Goal: Information Seeking & Learning: Learn about a topic

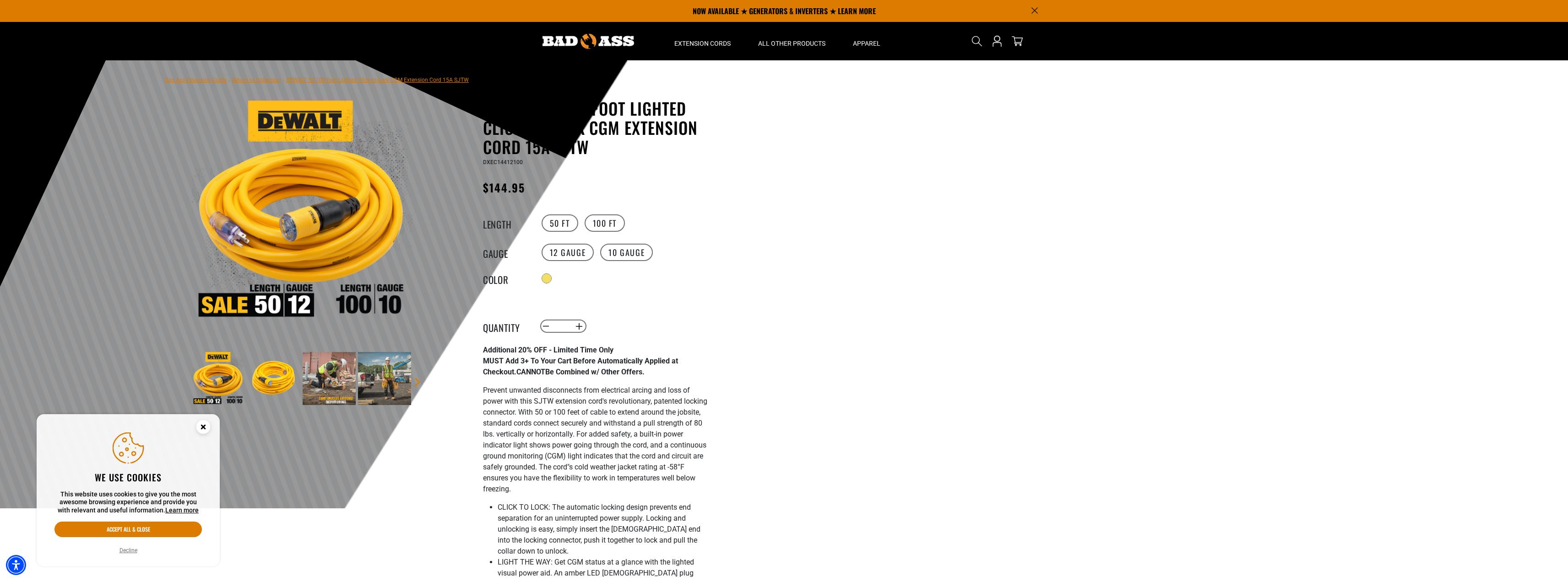
click at [795, 224] on div at bounding box center [784, 284] width 1568 height 448
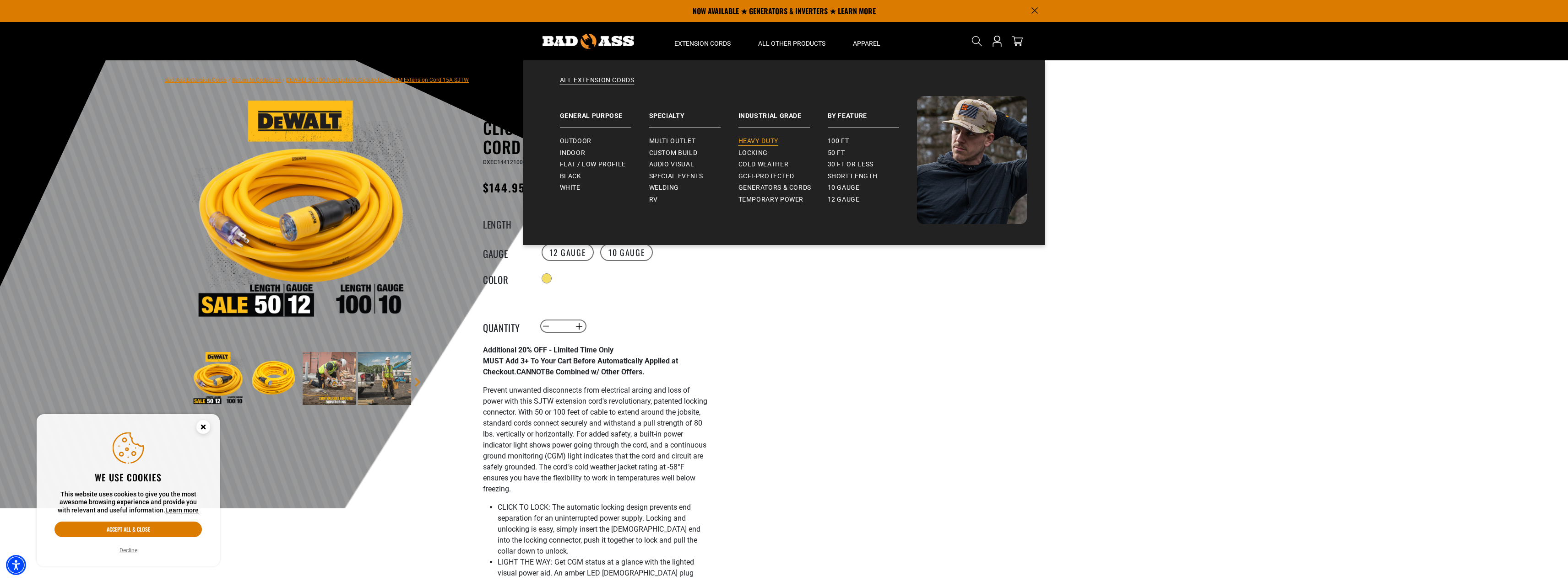
click at [759, 141] on span "Heavy-Duty" at bounding box center [758, 141] width 40 height 8
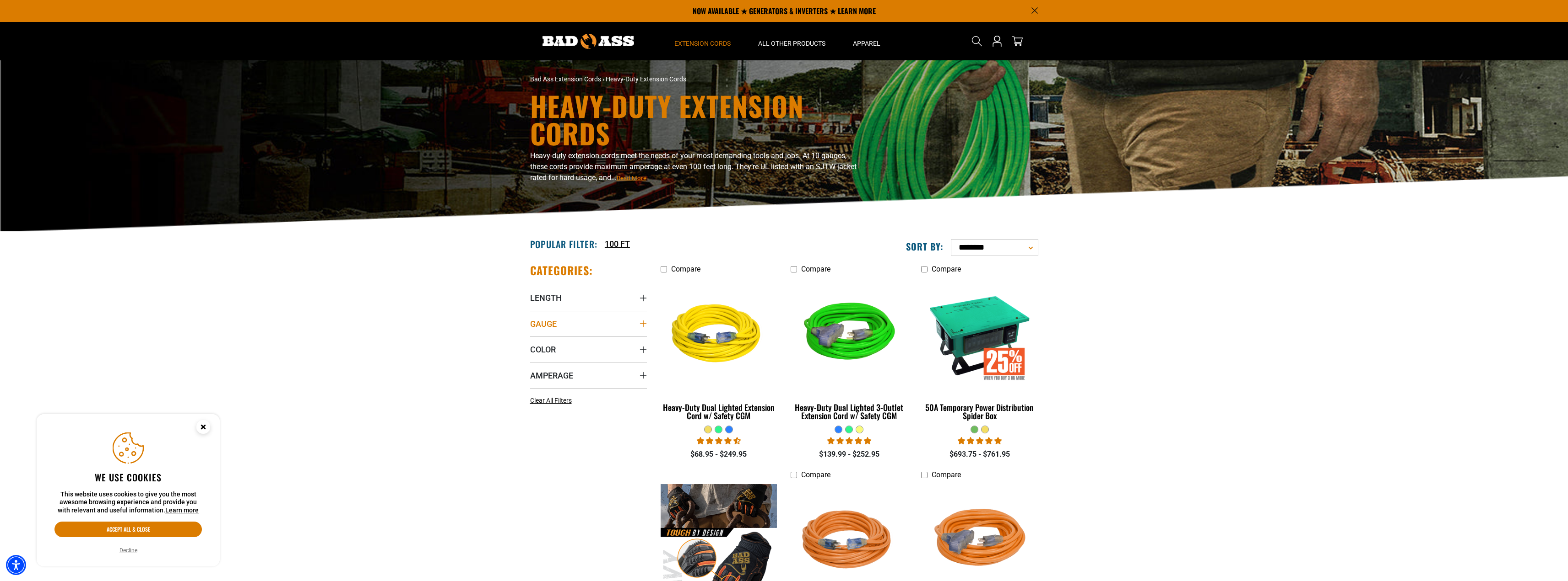
click at [640, 322] on icon "Gauge" at bounding box center [643, 324] width 7 height 7
click at [591, 341] on icon at bounding box center [591, 343] width 7 height 12
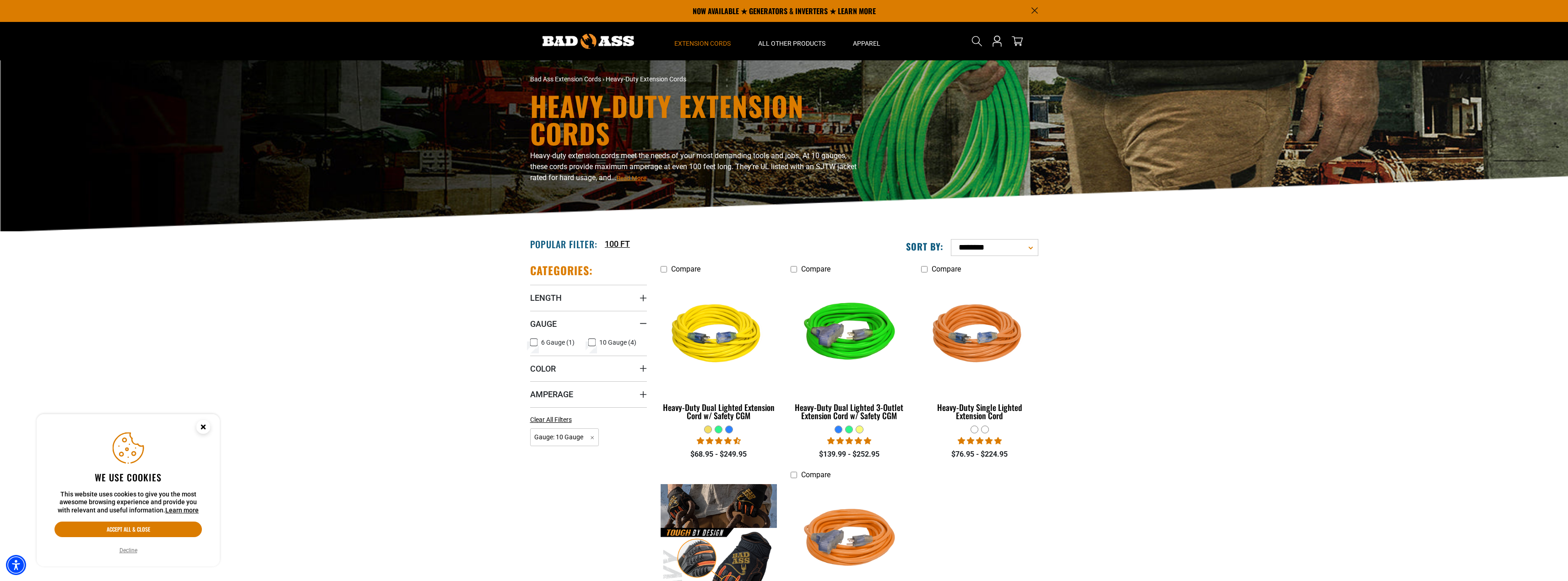
click at [590, 342] on icon at bounding box center [592, 343] width 5 height 5
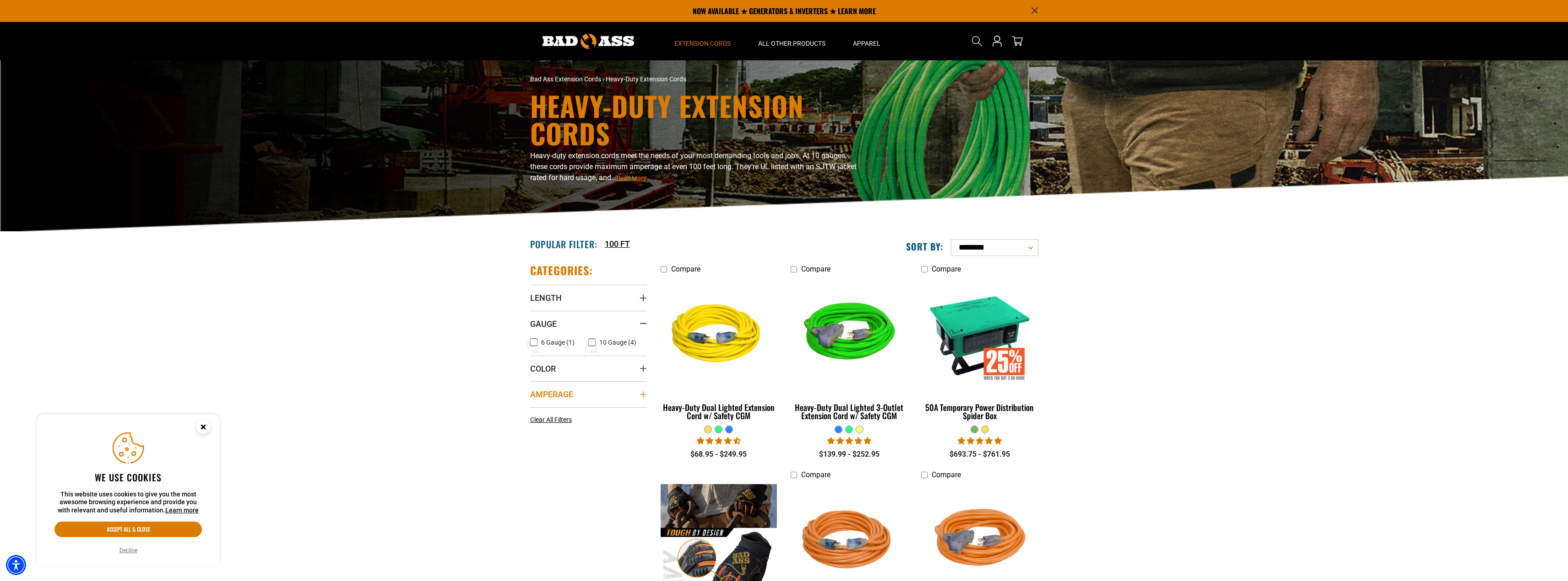
click at [640, 391] on icon "Amperage" at bounding box center [643, 394] width 7 height 7
click at [591, 413] on icon at bounding box center [591, 413] width 7 height 12
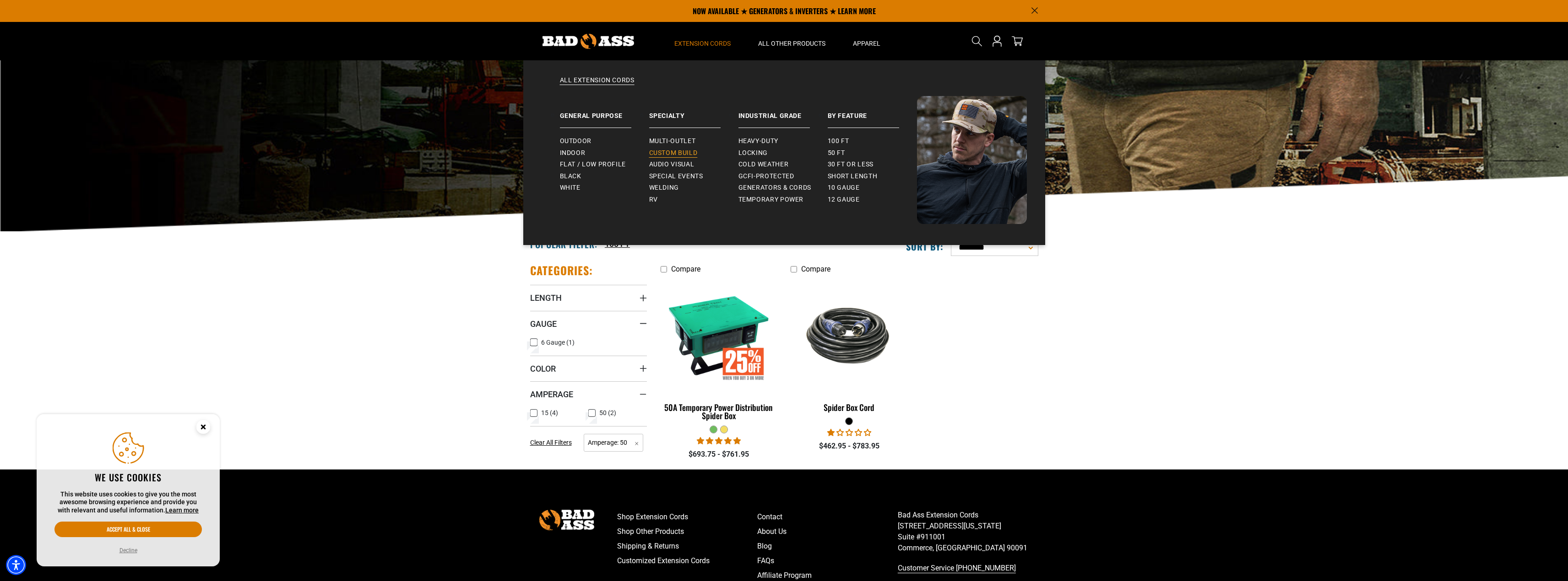
click at [679, 153] on span "Custom Build" at bounding box center [673, 153] width 48 height 8
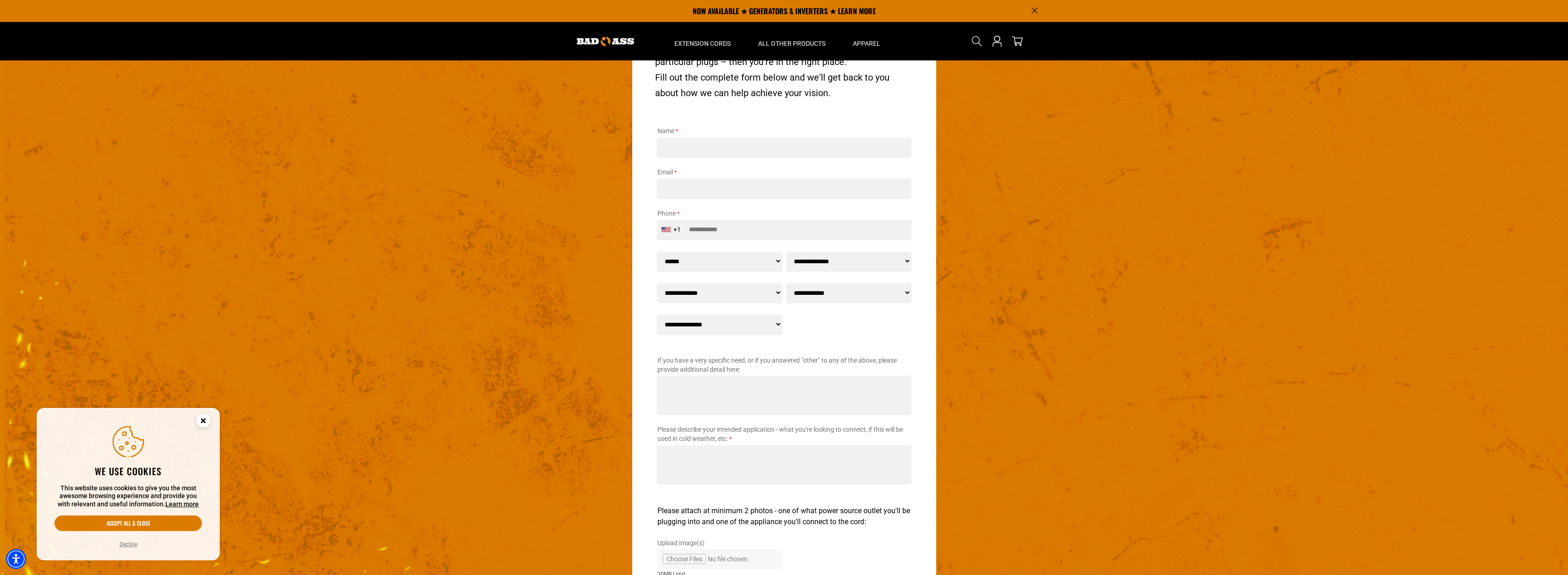
scroll to position [1227, 0]
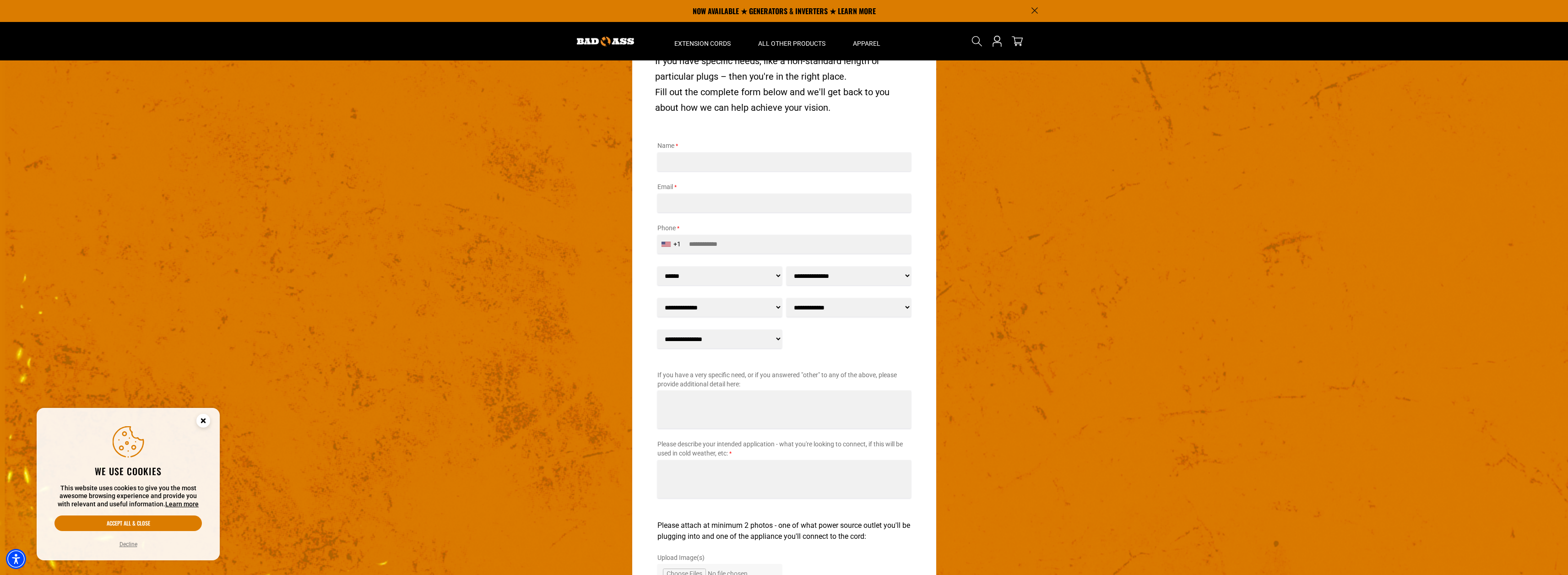
click at [908, 304] on select "**********" at bounding box center [848, 307] width 124 height 19
click at [780, 308] on select "**********" at bounding box center [720, 307] width 124 height 19
click at [905, 276] on select "**********" at bounding box center [848, 276] width 124 height 19
click at [639, 264] on form "Empty heading If you have specific needs, like a non-standard length or particu…" at bounding box center [784, 391] width 304 height 722
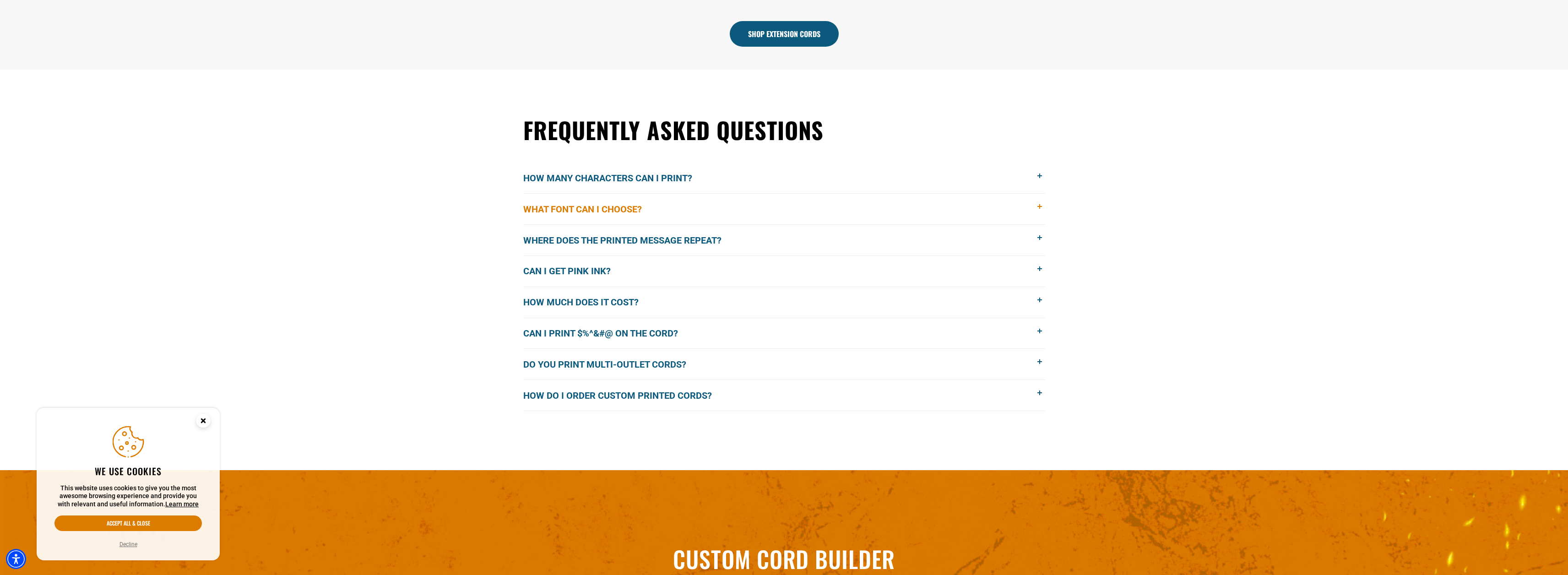
scroll to position [687, 0]
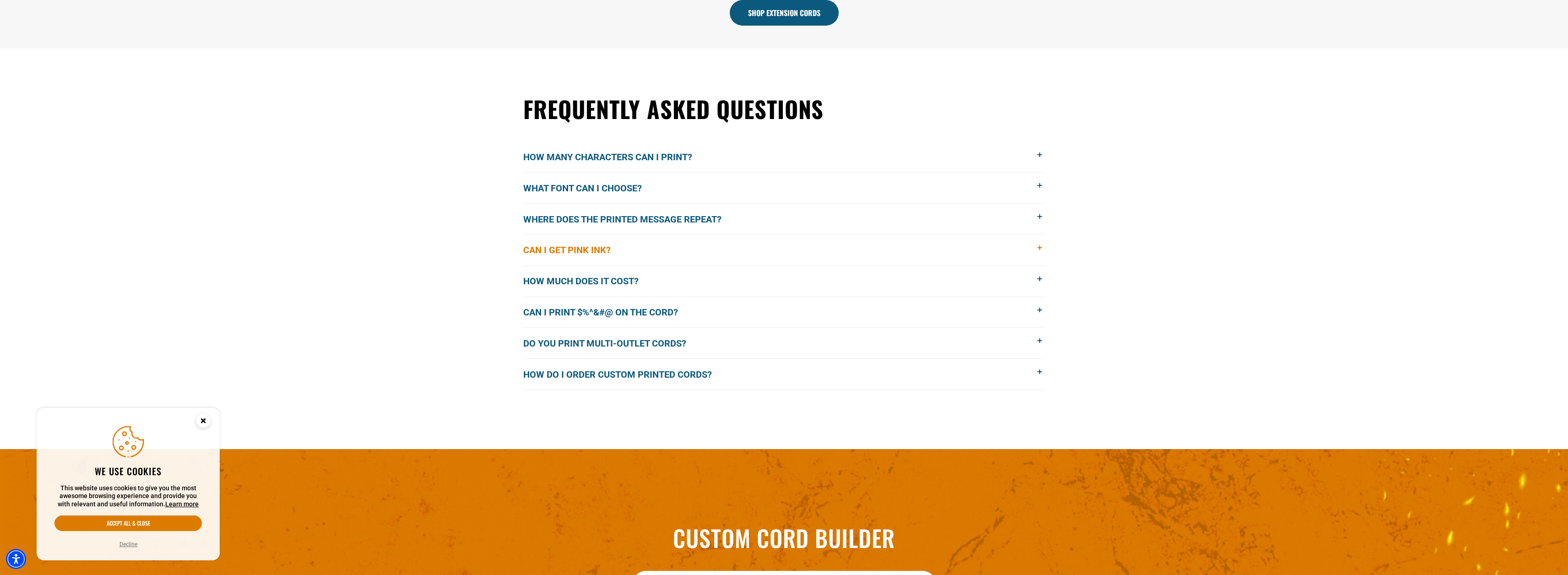
click at [1035, 248] on span at bounding box center [1039, 248] width 10 height 10
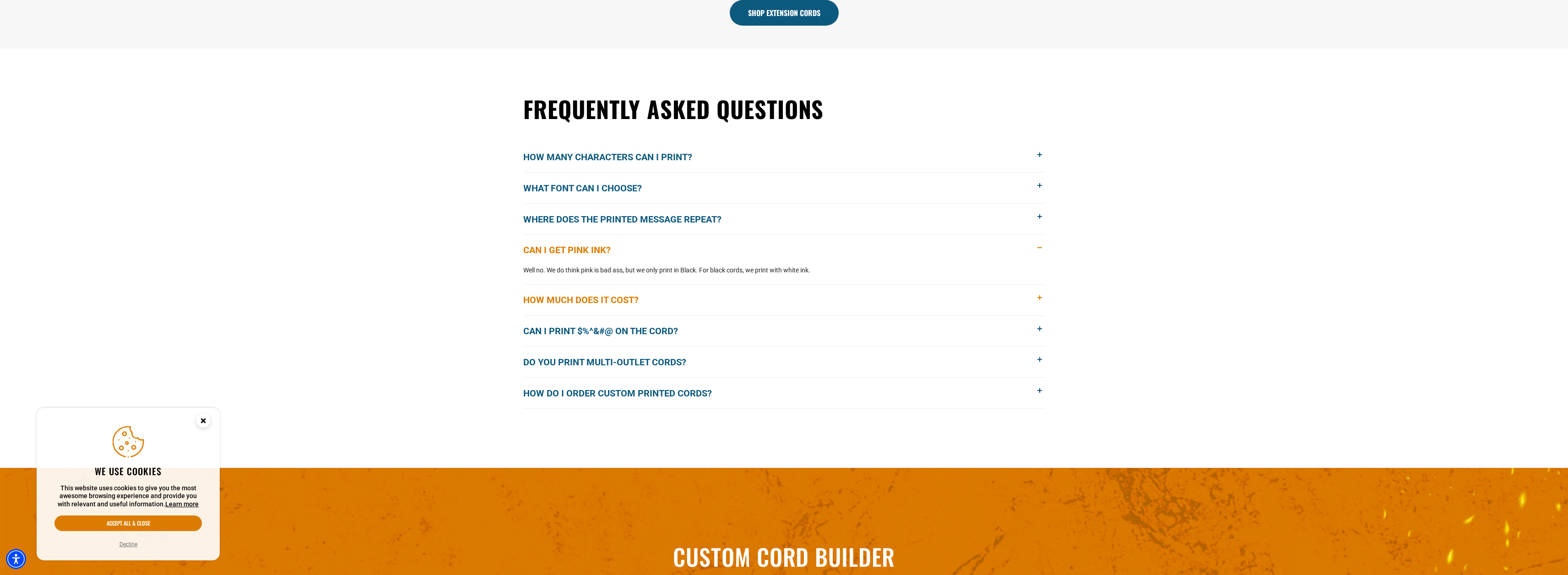
click at [1039, 296] on span at bounding box center [1039, 297] width 10 height 10
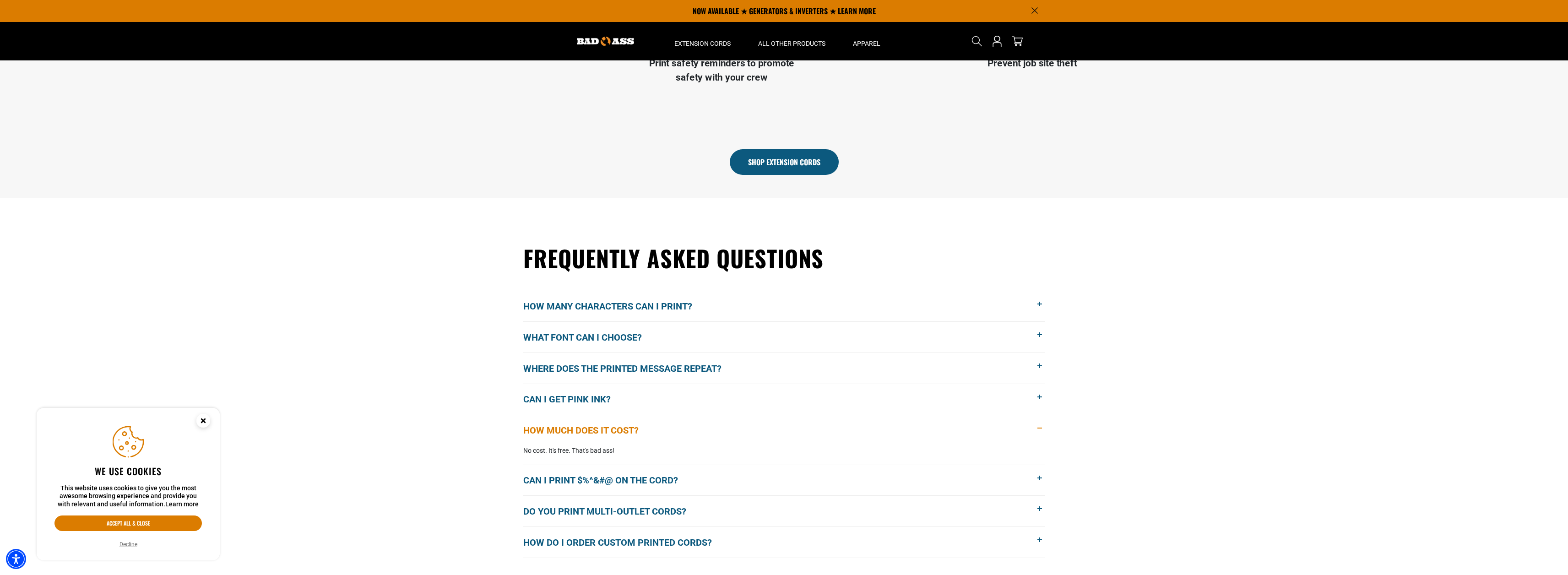
scroll to position [366, 0]
